Goal: Task Accomplishment & Management: Manage account settings

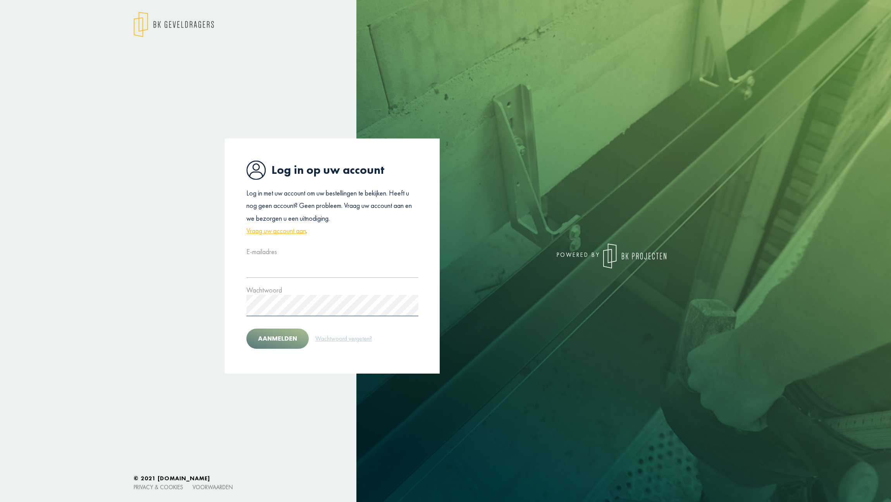
click at [281, 267] on input "text" at bounding box center [333, 266] width 172 height 21
click at [280, 269] on input "text" at bounding box center [333, 266] width 172 height 21
type input "**********"
click at [247, 328] on button "Aanmelden" at bounding box center [278, 338] width 62 height 20
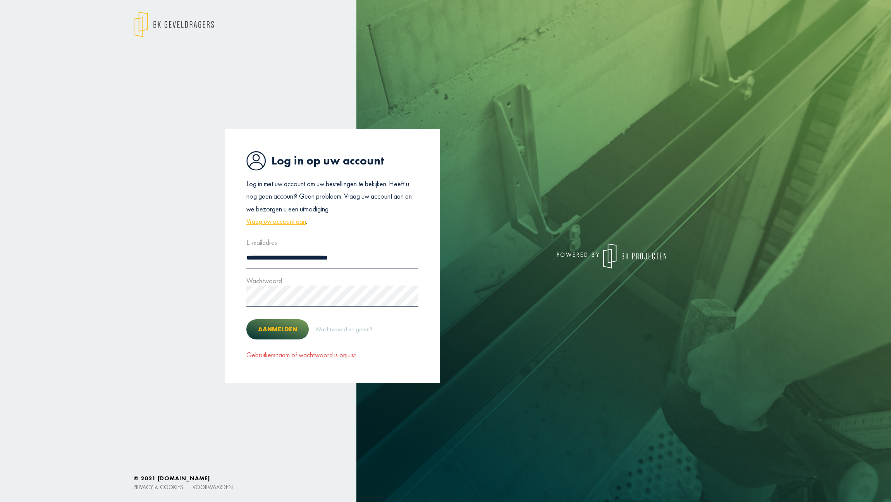
click at [279, 322] on button "Aanmelden" at bounding box center [278, 329] width 62 height 20
click at [267, 327] on button "Aanmelden" at bounding box center [278, 329] width 62 height 20
drag, startPoint x: 356, startPoint y: 259, endPoint x: 164, endPoint y: 253, distance: 191.9
click at [164, 253] on div "**********" at bounding box center [445, 255] width 891 height 253
type input "**********"
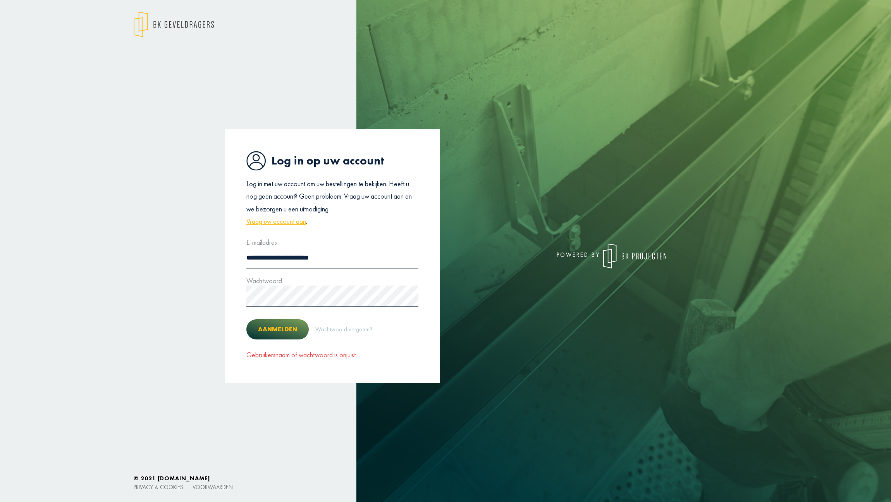
click at [281, 321] on button "Aanmelden" at bounding box center [278, 329] width 62 height 20
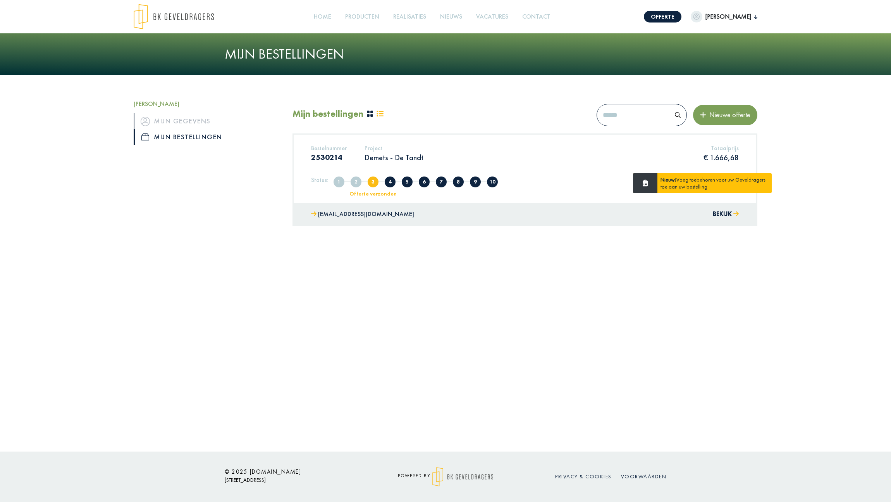
click at [476, 156] on div "Bestelnummer 2530214 Project Demets - De Tandt Totaalprijs € 1.666,68" at bounding box center [525, 156] width 440 height 24
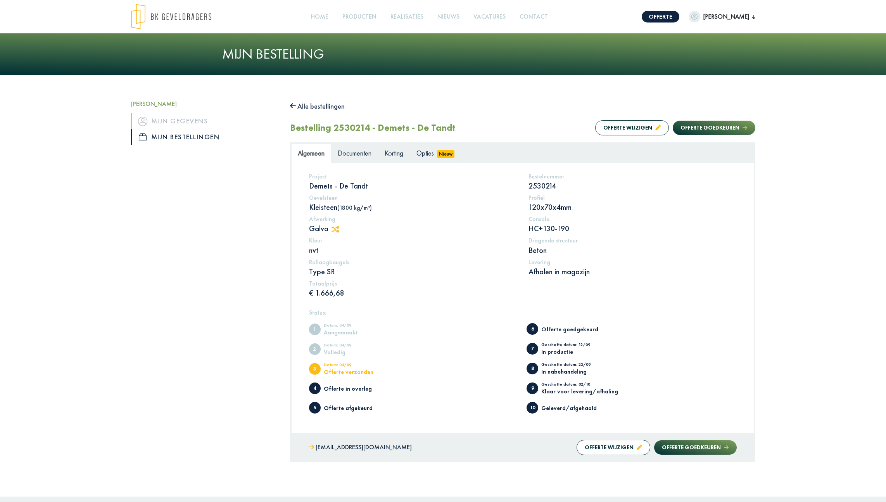
click at [442, 155] on span "Nieuw" at bounding box center [446, 154] width 18 height 8
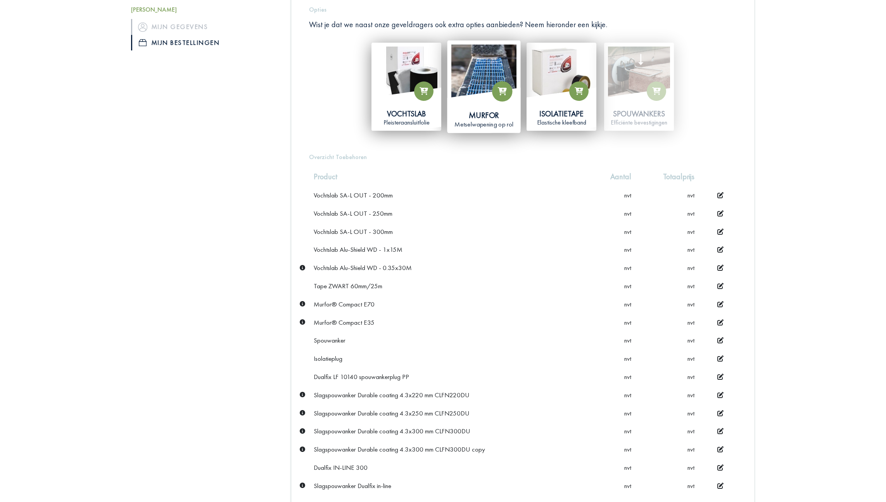
scroll to position [50, 0]
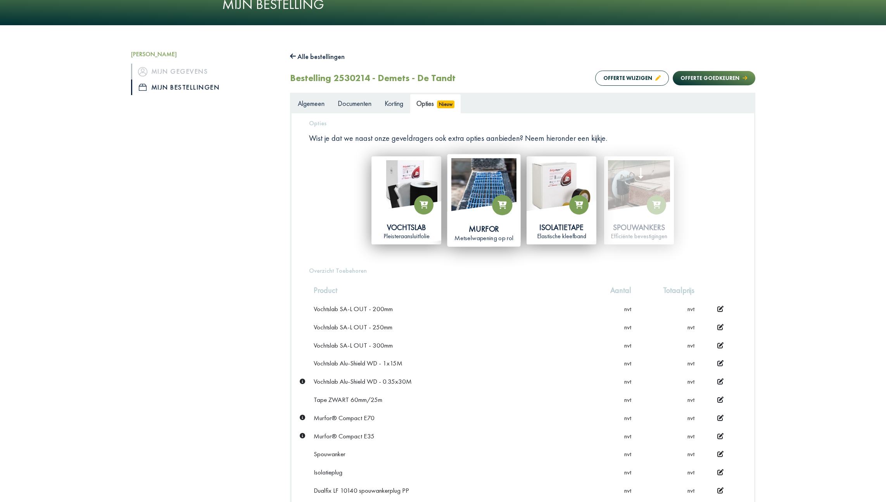
click at [473, 179] on img at bounding box center [483, 190] width 65 height 65
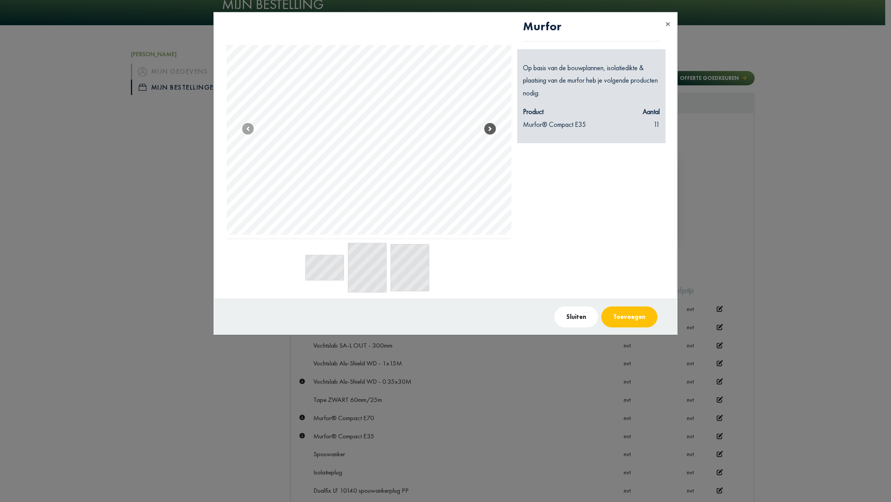
click at [496, 127] on span at bounding box center [490, 129] width 12 height 12
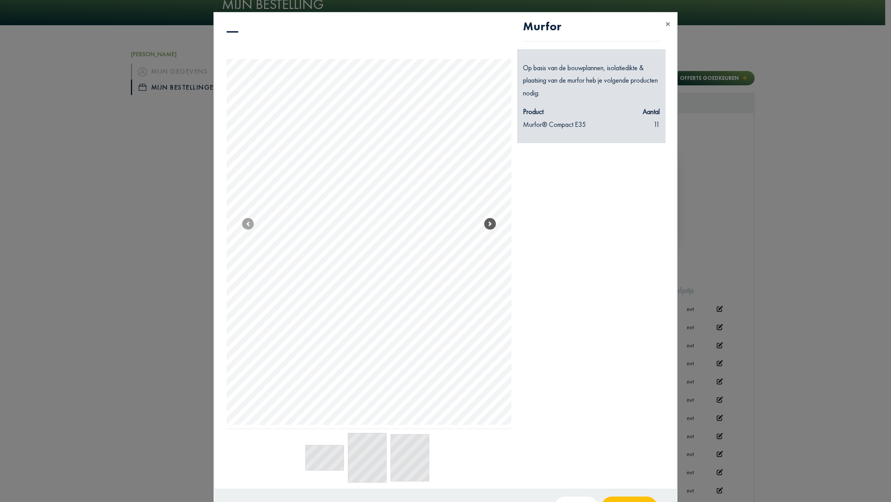
click at [488, 221] on span at bounding box center [490, 224] width 12 height 12
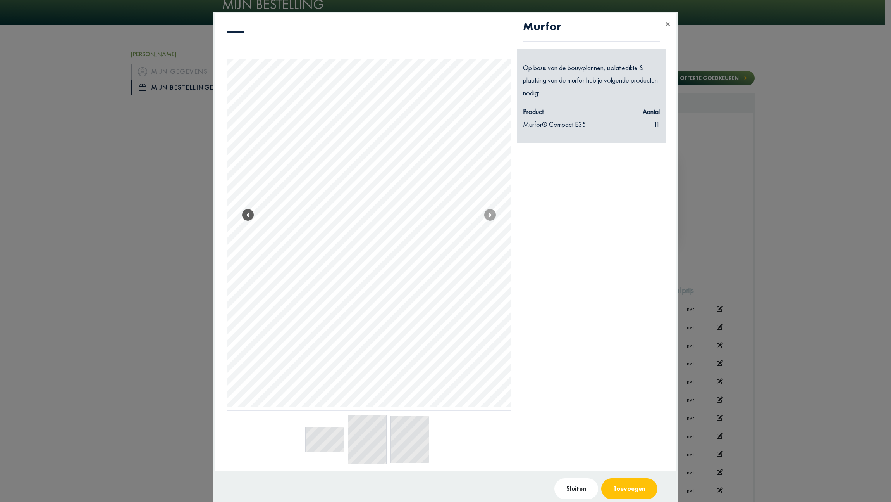
click at [249, 210] on span at bounding box center [248, 215] width 12 height 12
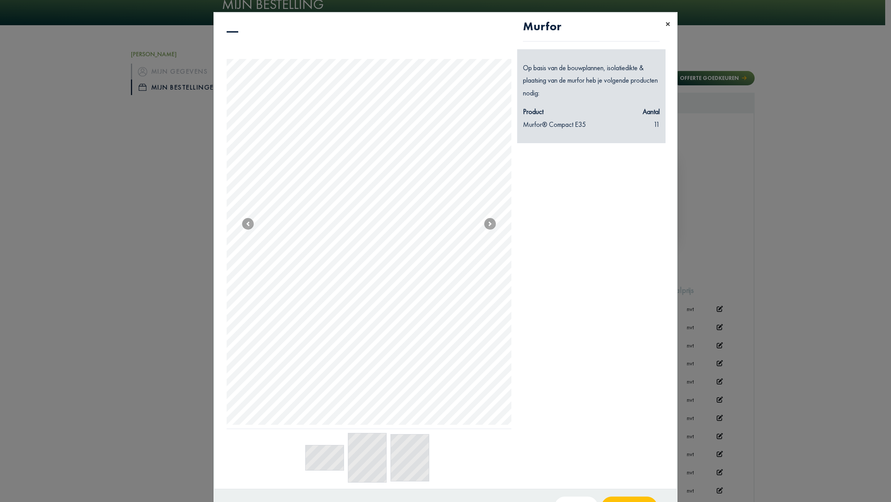
click at [667, 20] on span "×" at bounding box center [668, 24] width 5 height 12
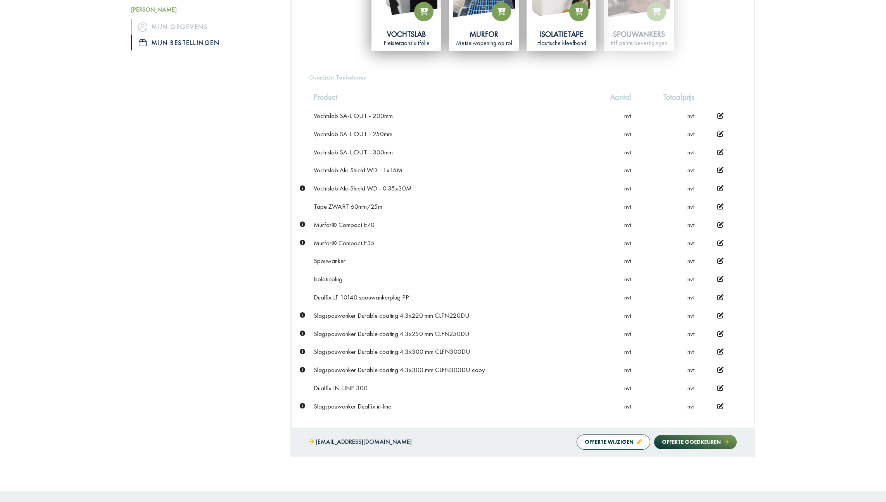
scroll to position [243, 0]
click at [216, 209] on div "Welkom, [PERSON_NAME] gegevens Mijn bestellingen" at bounding box center [204, 156] width 159 height 599
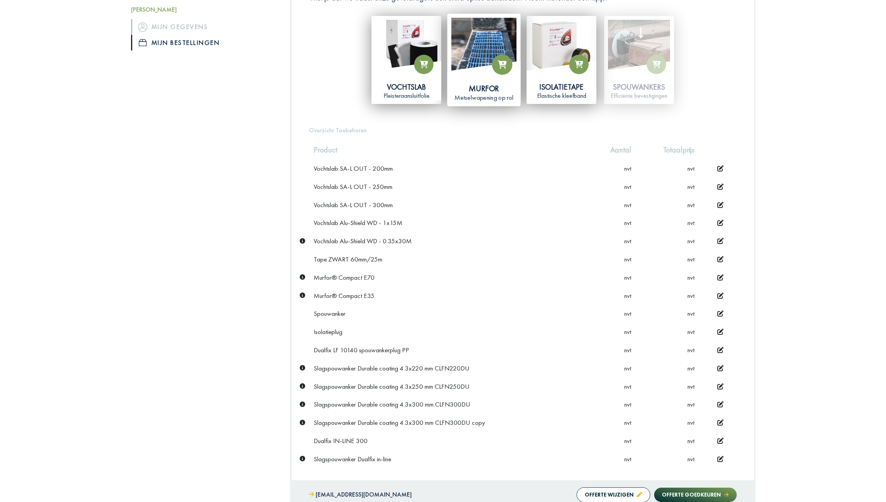
scroll to position [88, 0]
